Goal: Information Seeking & Learning: Check status

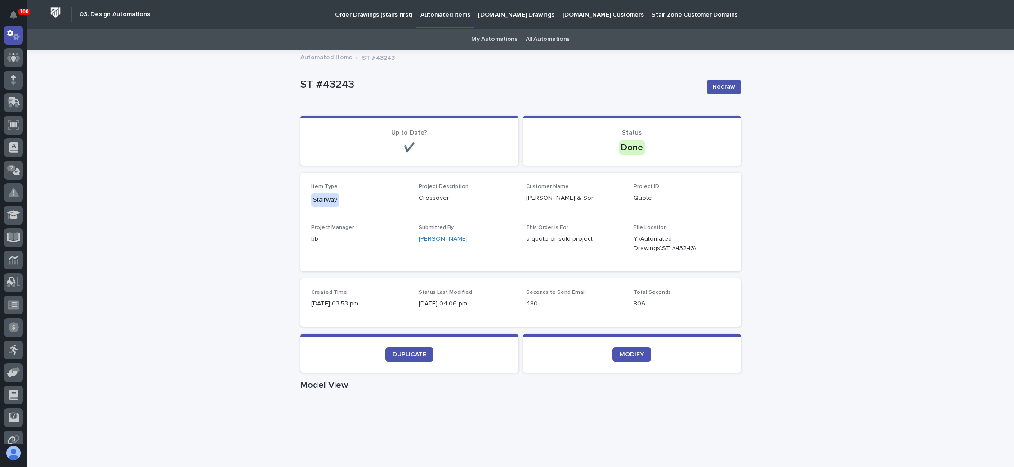
scroll to position [67, 0]
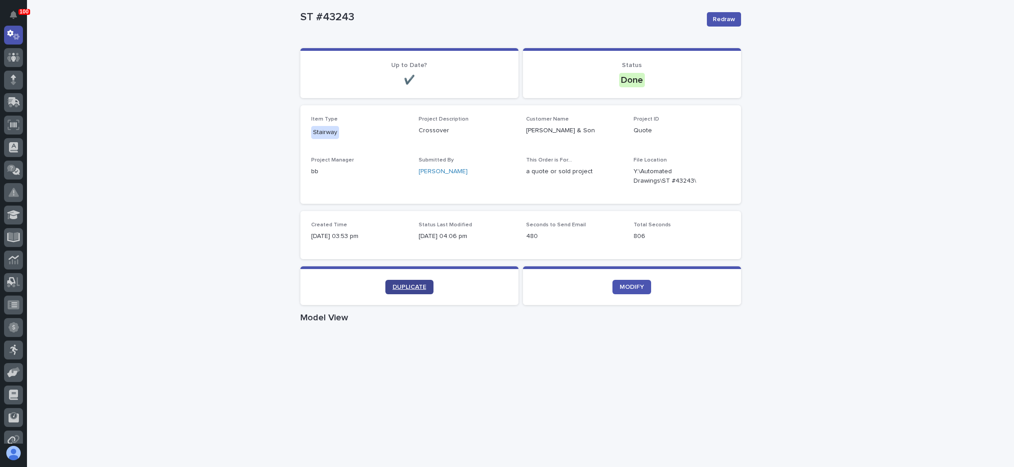
click at [413, 286] on span "DUPLICATE" at bounding box center [410, 287] width 34 height 6
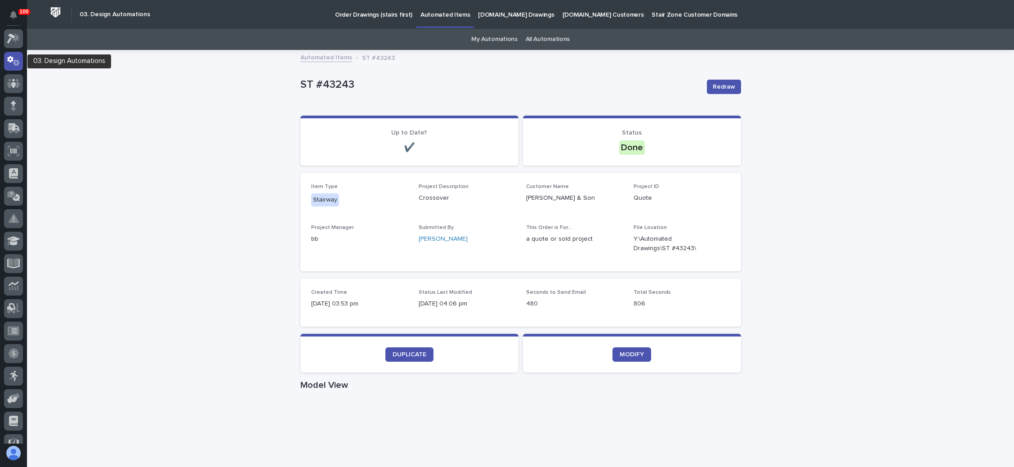
scroll to position [0, 0]
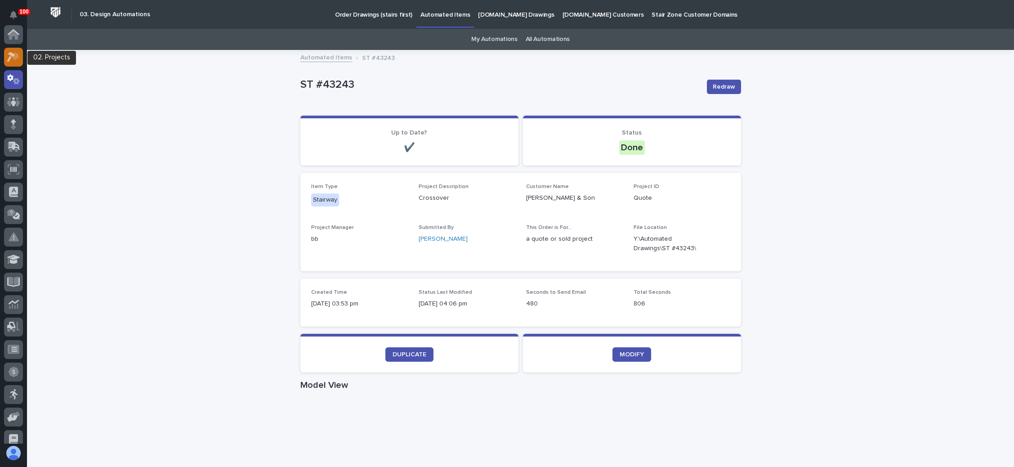
click at [9, 54] on icon at bounding box center [11, 57] width 8 height 10
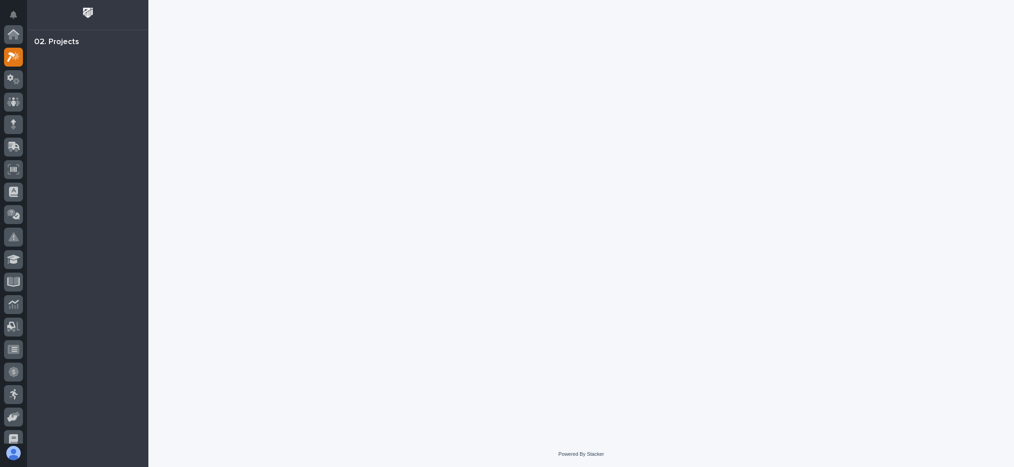
scroll to position [22, 0]
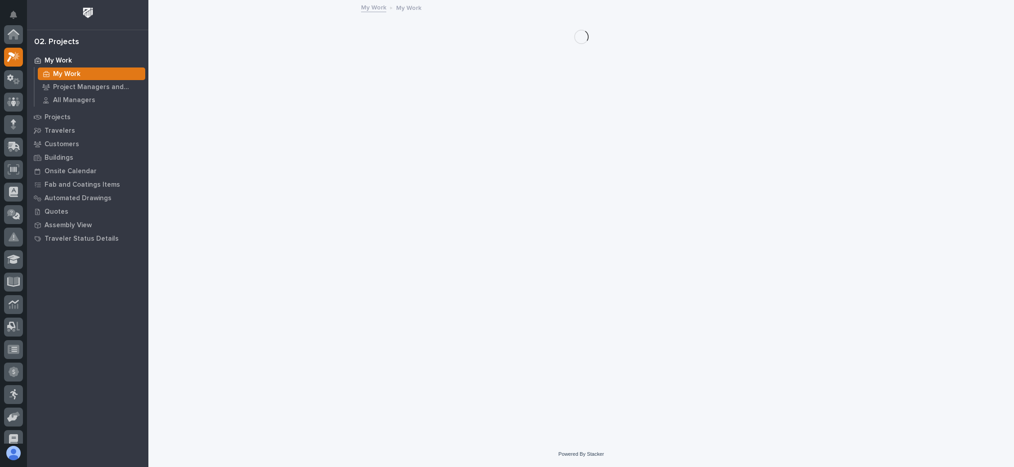
scroll to position [22, 0]
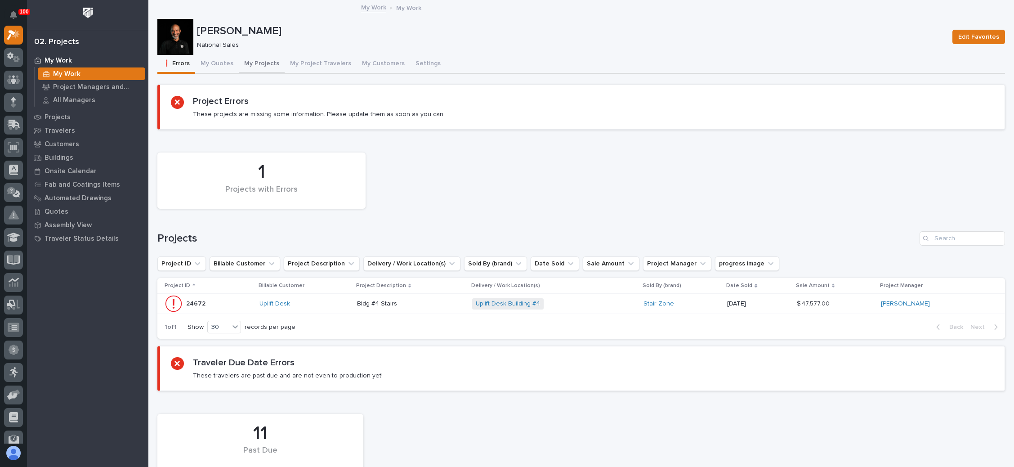
click at [263, 59] on button "My Projects" at bounding box center [262, 64] width 46 height 19
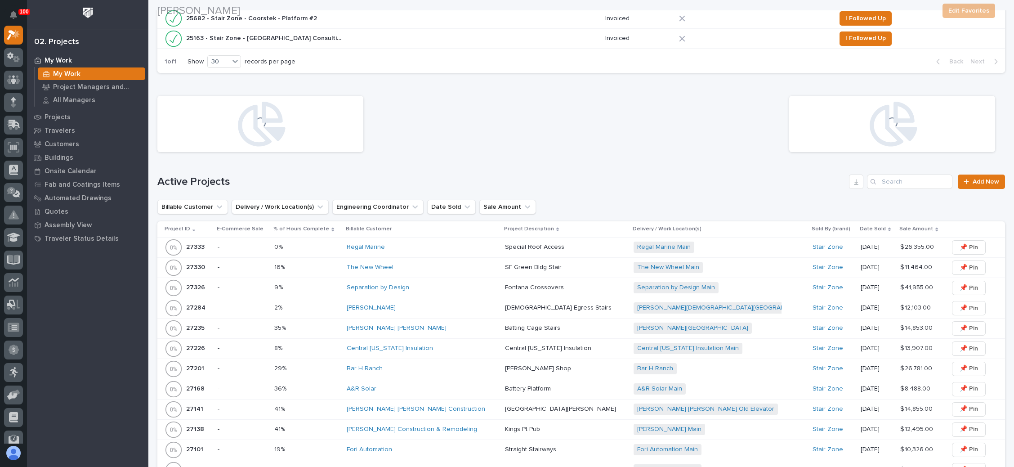
scroll to position [742, 0]
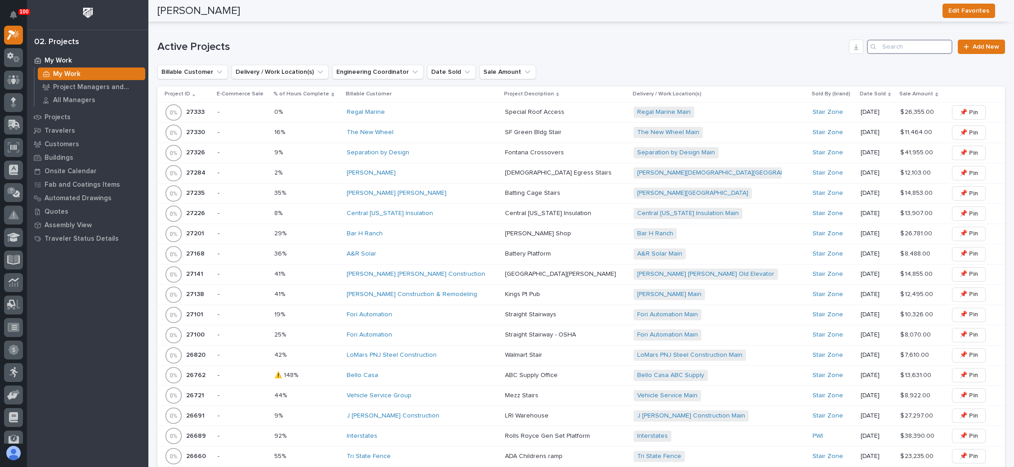
click at [893, 43] on input "Search" at bounding box center [909, 47] width 85 height 14
type input "26064"
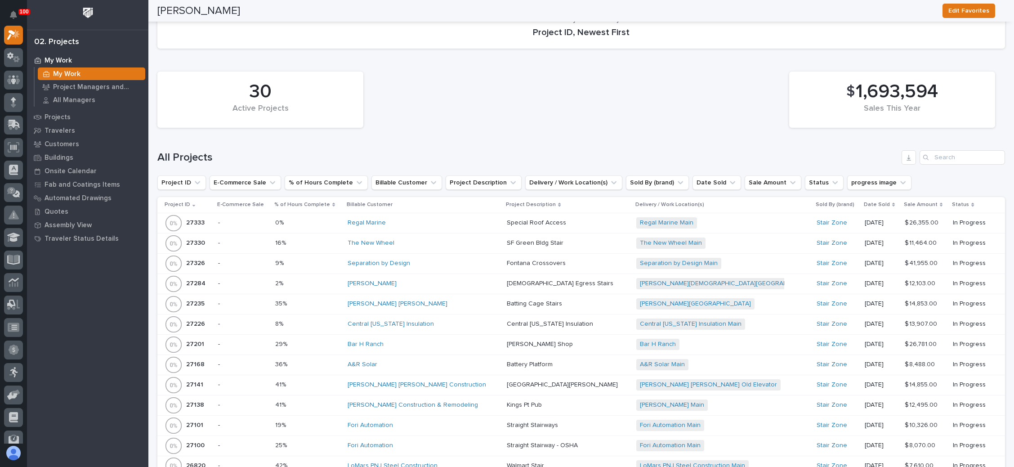
scroll to position [945, 0]
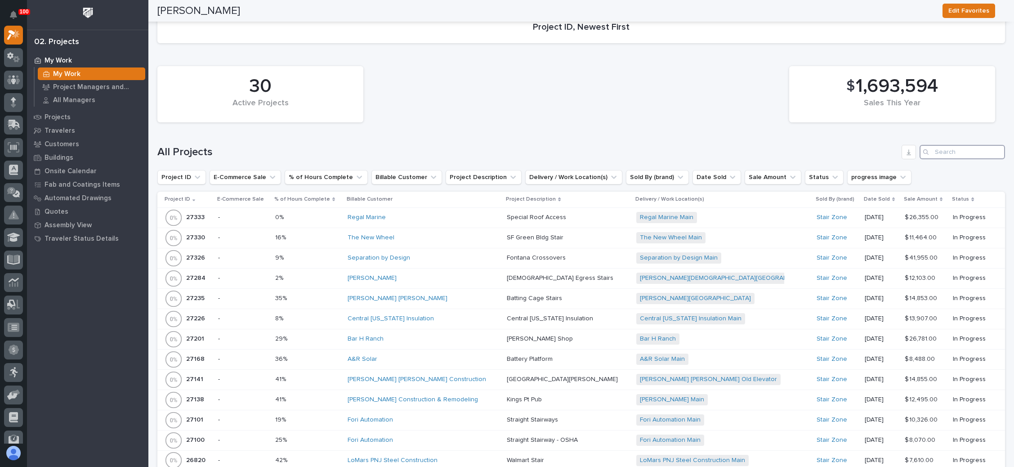
click at [932, 152] on input "Search" at bounding box center [962, 152] width 85 height 14
type input "26064"
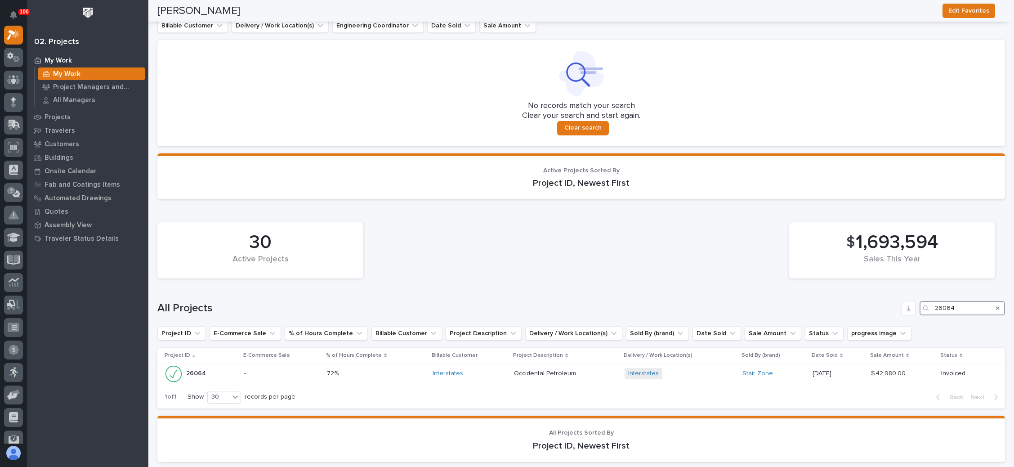
scroll to position [856, 0]
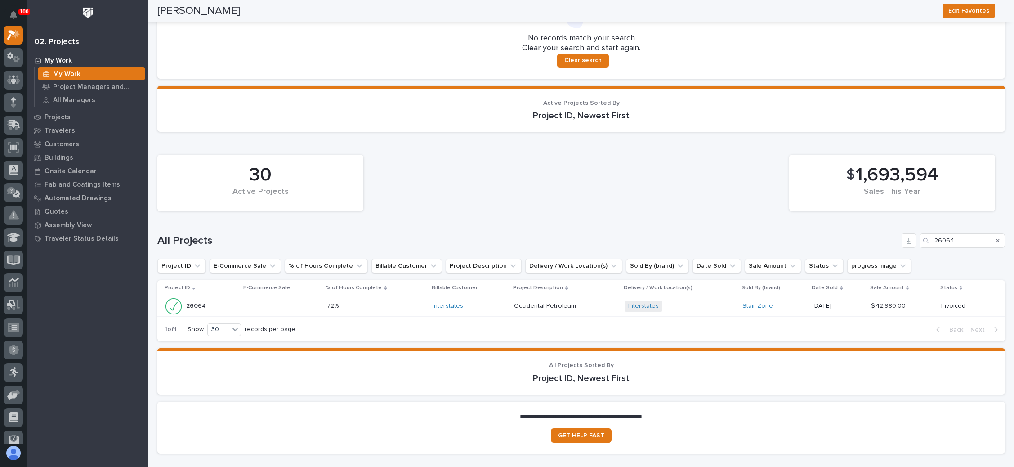
click at [691, 300] on div "Interstates + 0" at bounding box center [680, 305] width 111 height 11
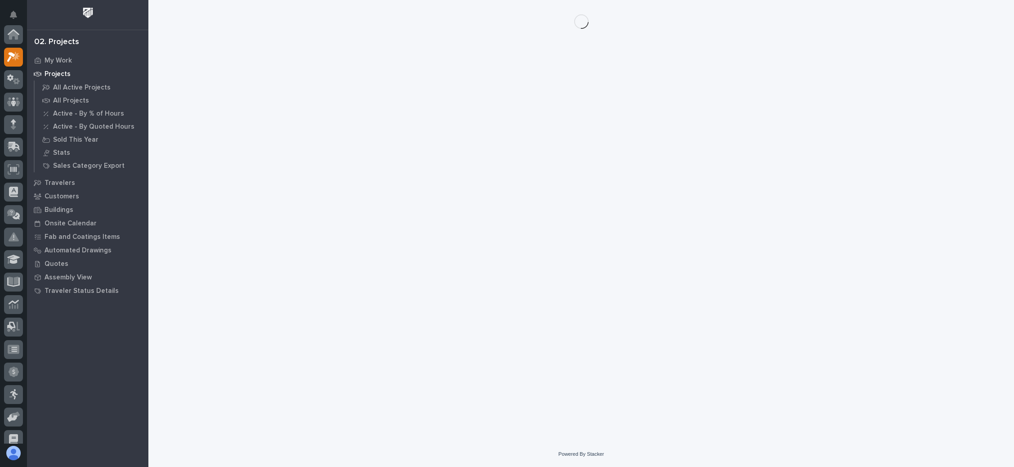
scroll to position [22, 0]
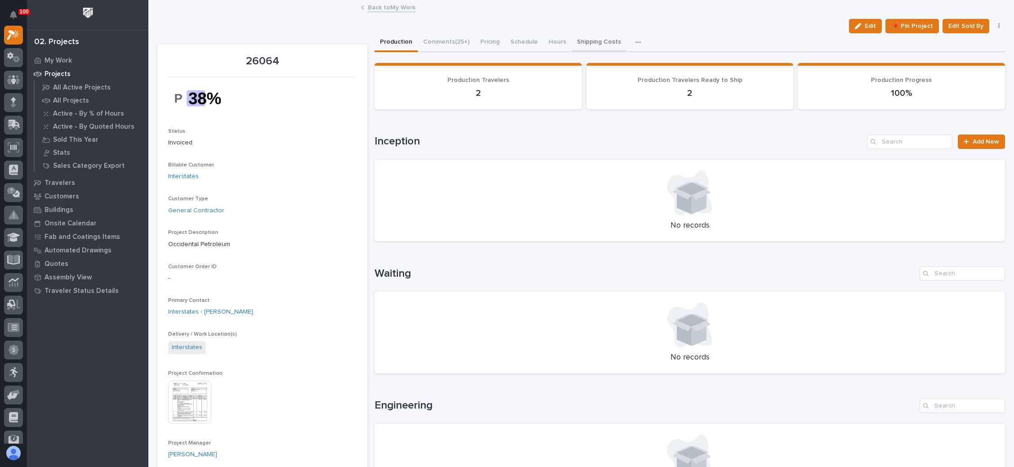
click at [589, 40] on button "Shipping Costs" at bounding box center [599, 42] width 55 height 19
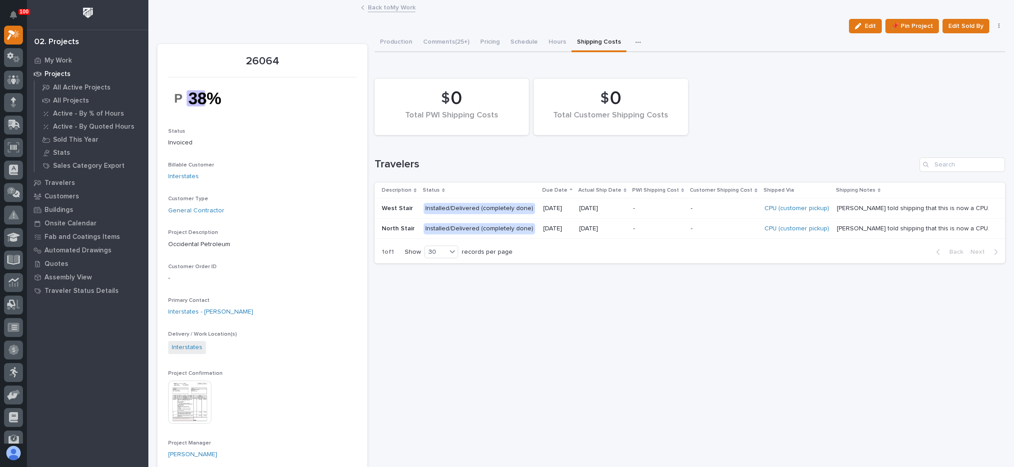
click at [708, 207] on p at bounding box center [724, 209] width 67 height 8
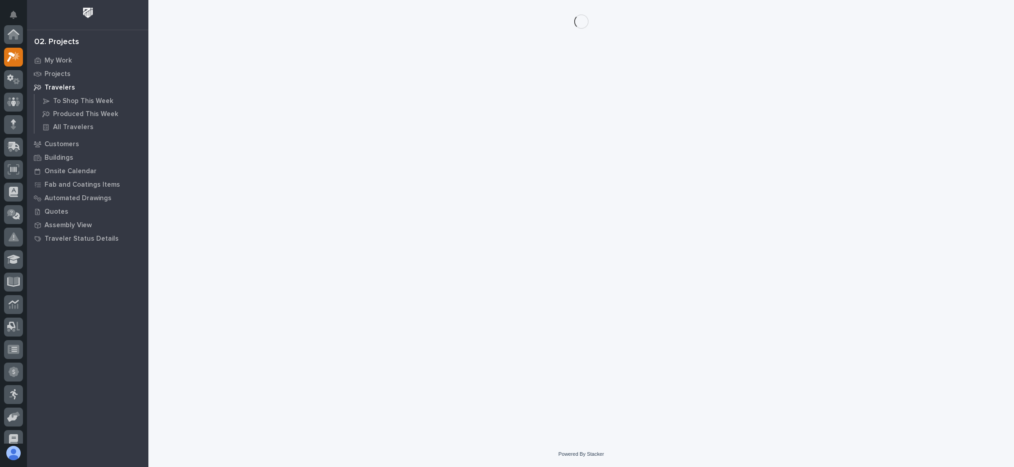
scroll to position [22, 0]
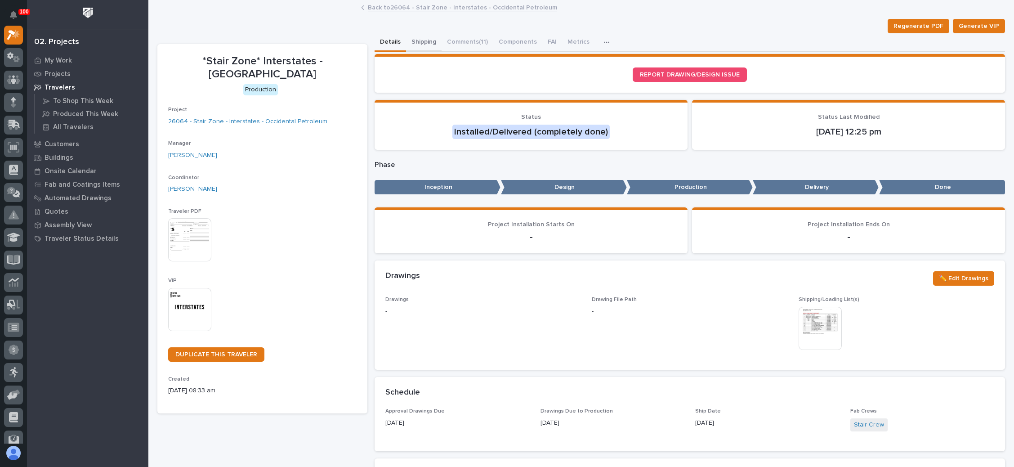
click at [418, 39] on button "Shipping" at bounding box center [424, 42] width 36 height 19
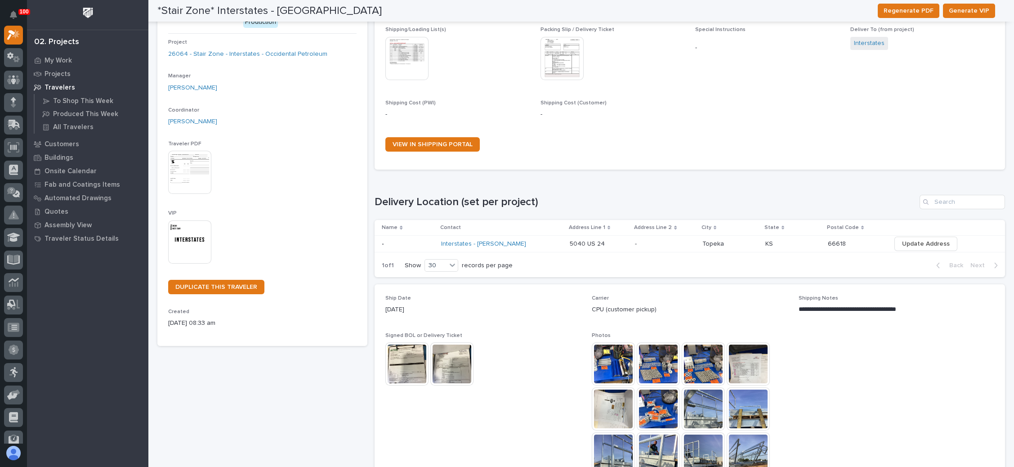
scroll to position [135, 0]
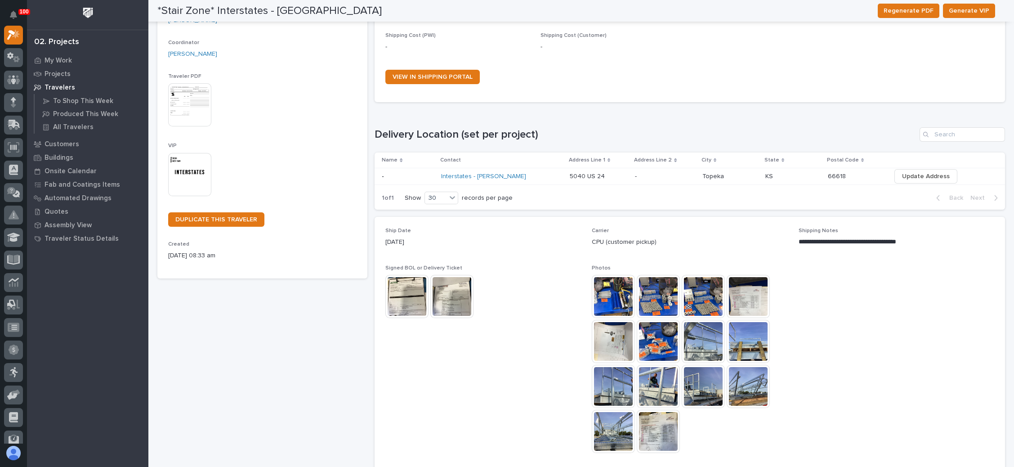
click at [443, 293] on img at bounding box center [452, 296] width 43 height 43
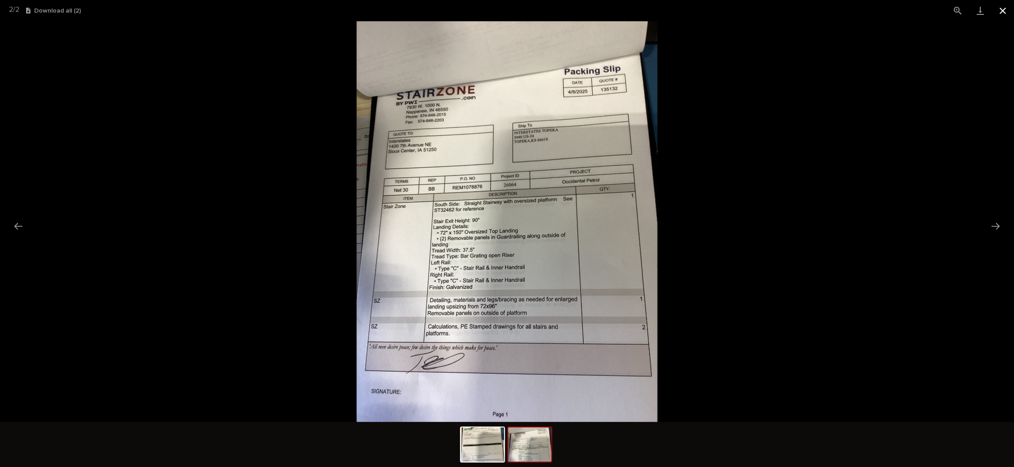
click at [998, 5] on button "Close gallery" at bounding box center [1003, 10] width 22 height 21
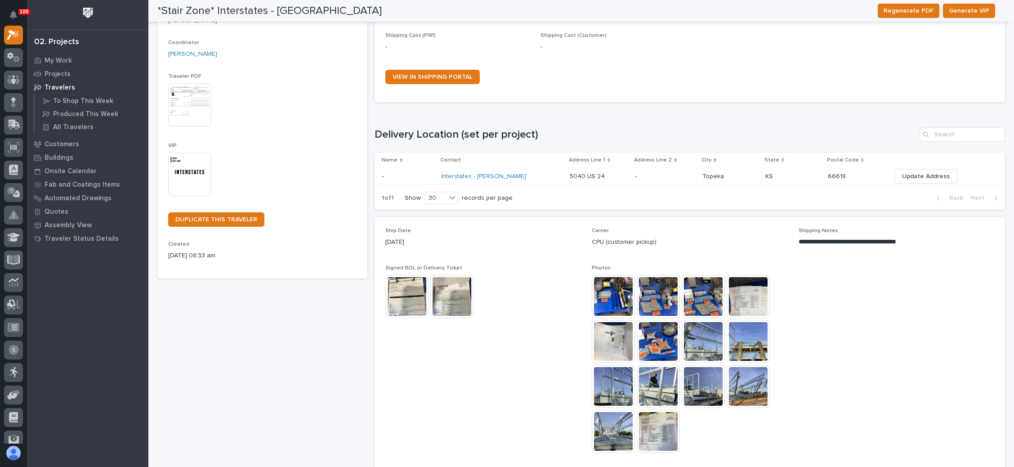
click at [392, 292] on img at bounding box center [407, 296] width 43 height 43
